Goal: Task Accomplishment & Management: Complete application form

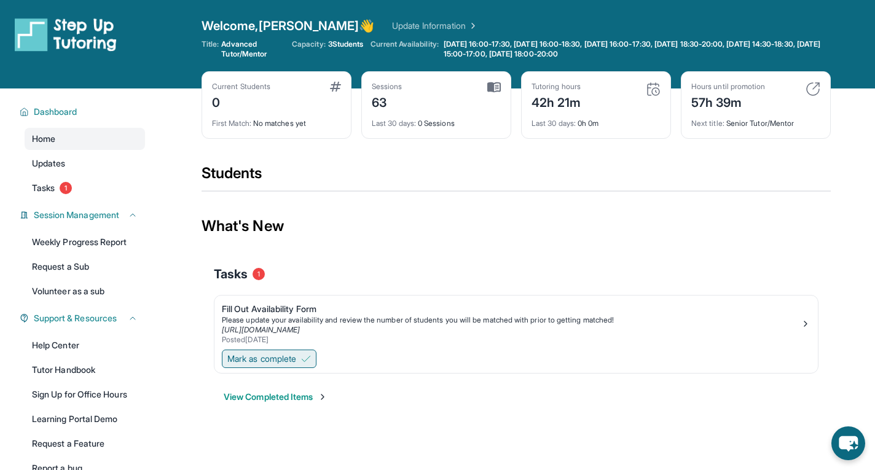
click at [294, 361] on span "Mark as complete" at bounding box center [261, 359] width 69 height 12
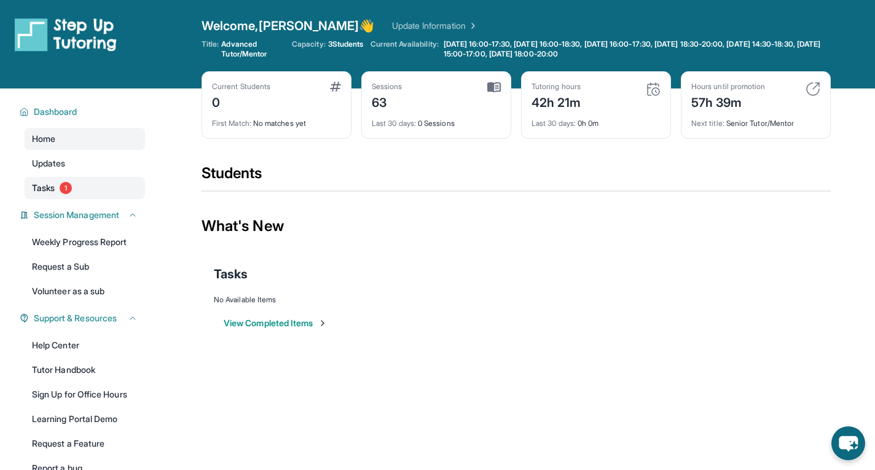
click at [89, 187] on link "Tasks 1" at bounding box center [85, 188] width 120 height 22
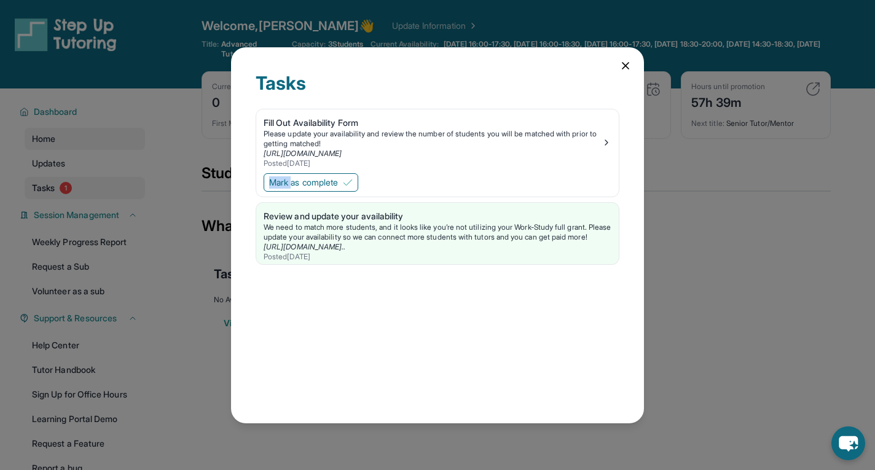
click at [89, 187] on div "Tasks Fill Out Availability Form Please update your availability and review the…" at bounding box center [437, 235] width 875 height 470
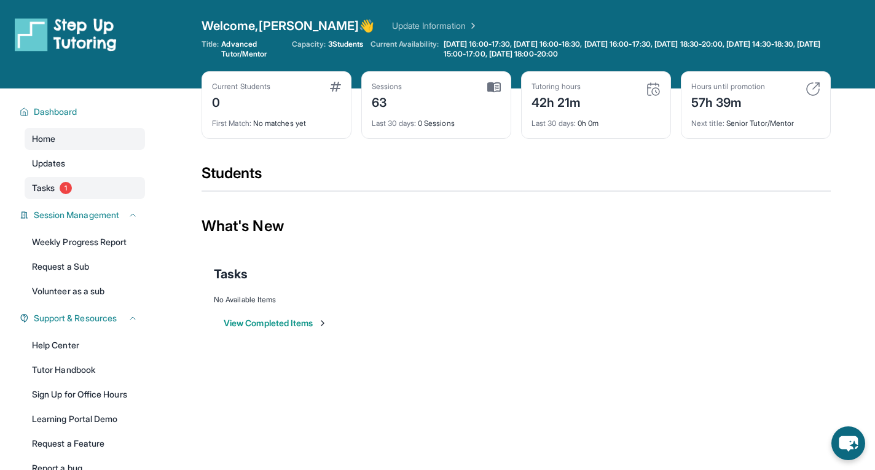
click at [89, 187] on link "Tasks 1" at bounding box center [85, 188] width 120 height 22
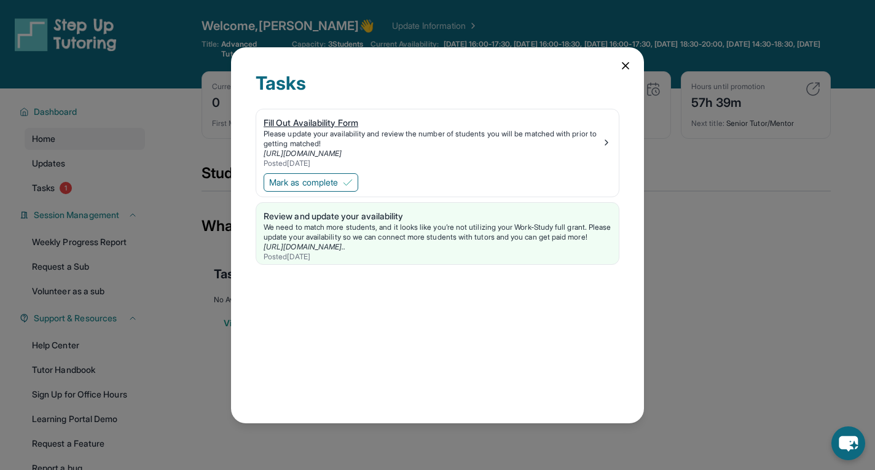
click at [393, 114] on link "Fill Out Availability Form Please update your availability and review the numbe…" at bounding box center [437, 139] width 363 height 61
click at [624, 59] on div "Tasks Fill Out Availability Form Please update your availability and review the…" at bounding box center [437, 235] width 413 height 376
click at [619, 69] on div "Tasks Fill Out Availability Form Please update your availability and review the…" at bounding box center [437, 235] width 413 height 376
click at [620, 58] on div "Tasks Fill Out Availability Form Please update your availability and review the…" at bounding box center [437, 235] width 413 height 376
click at [623, 63] on icon at bounding box center [626, 66] width 6 height 6
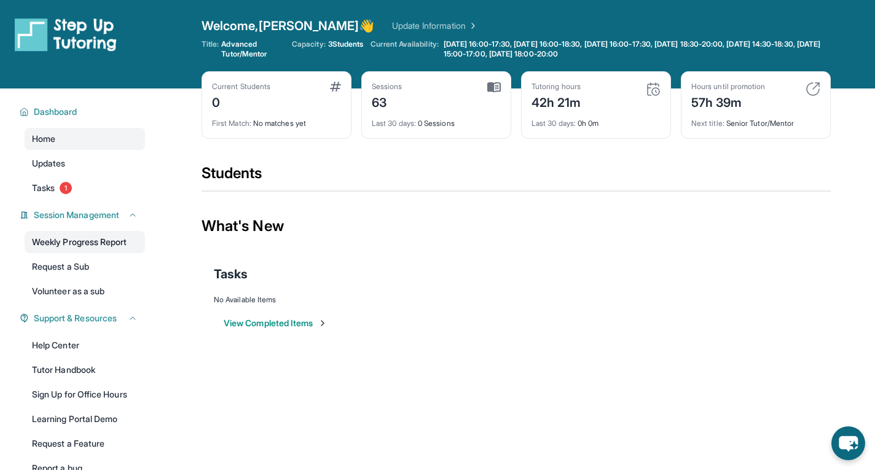
click at [96, 242] on link "Weekly Progress Report" at bounding box center [85, 242] width 120 height 22
